Goal: Information Seeking & Learning: Learn about a topic

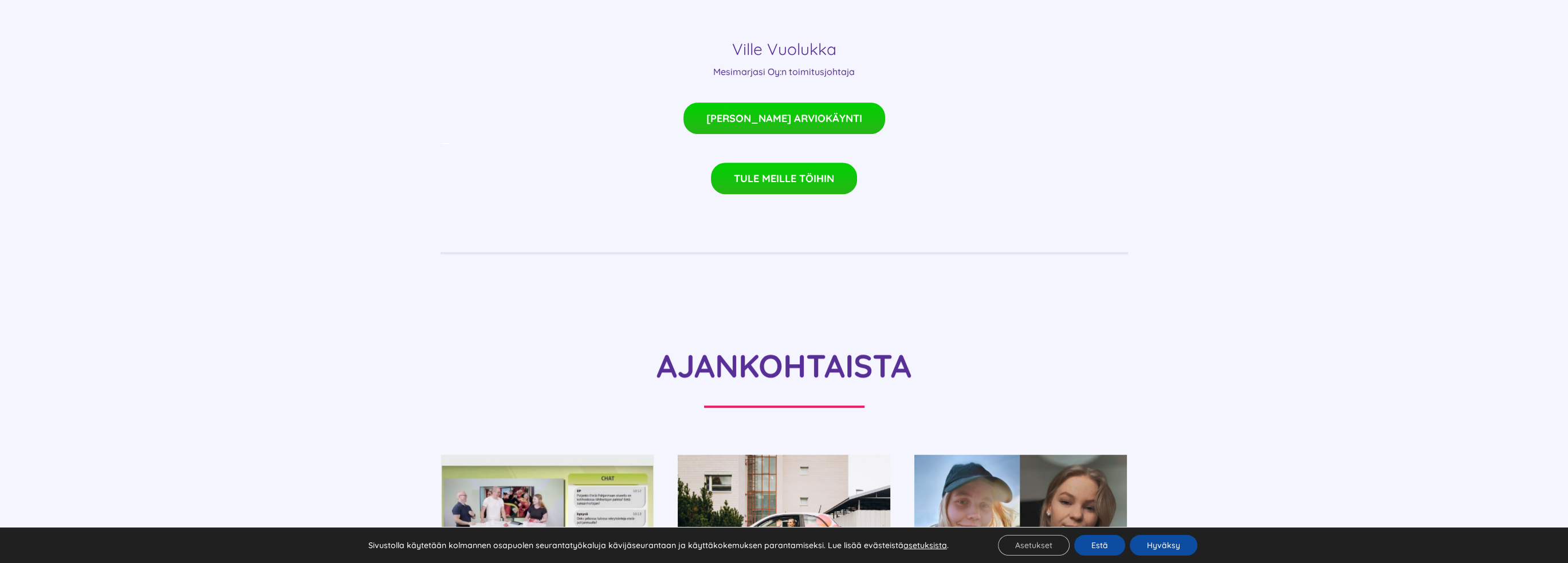
scroll to position [1318, 0]
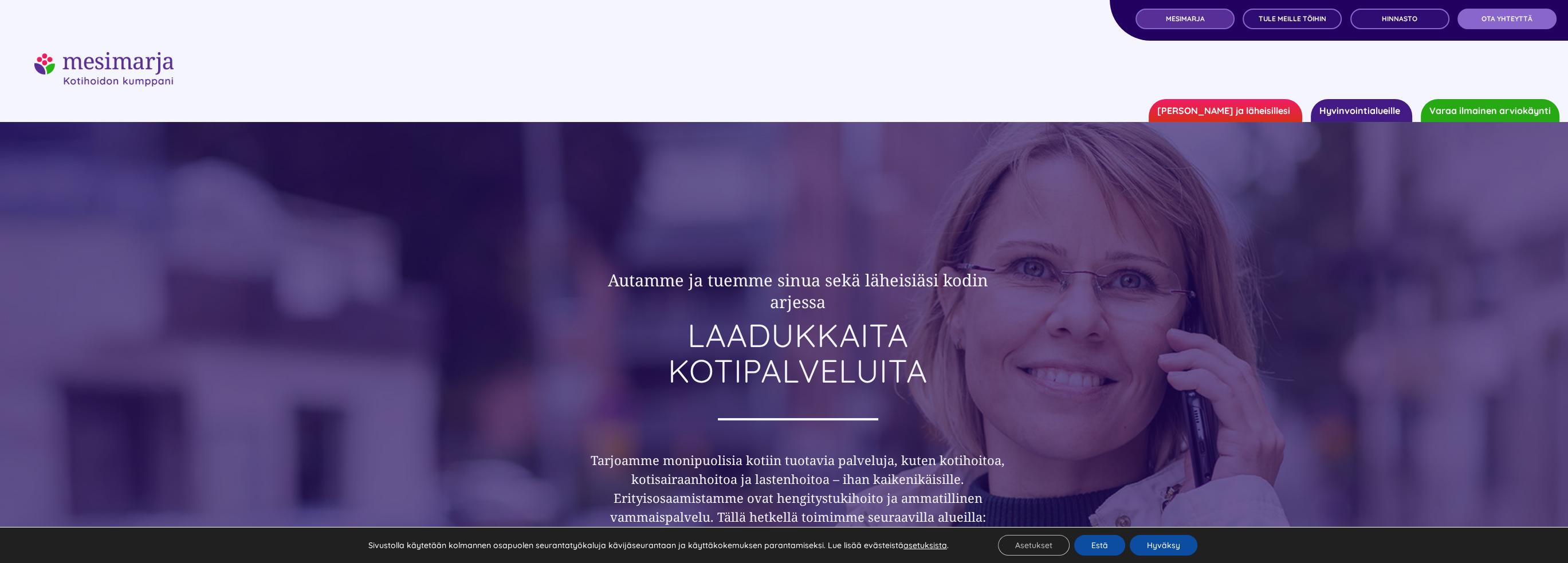
click at [1200, 18] on span "MESIMARJA" at bounding box center [1185, 18] width 39 height 8
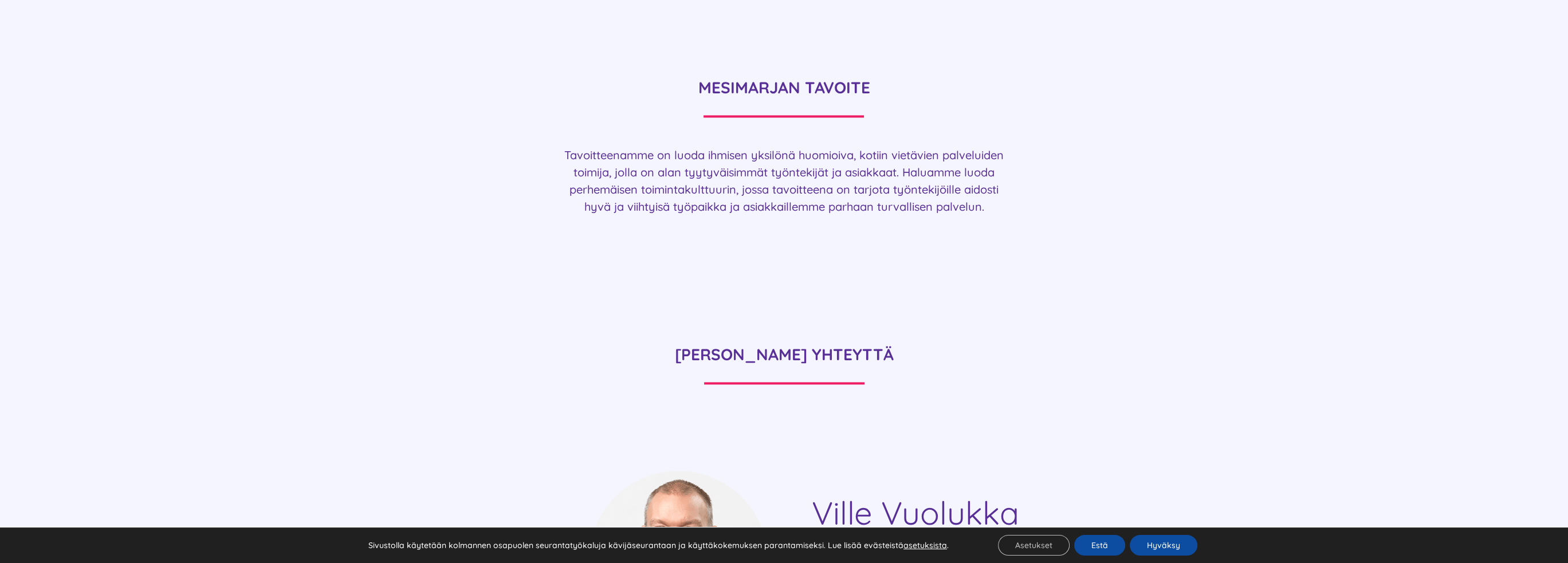
scroll to position [2693, 0]
